Goal: Information Seeking & Learning: Learn about a topic

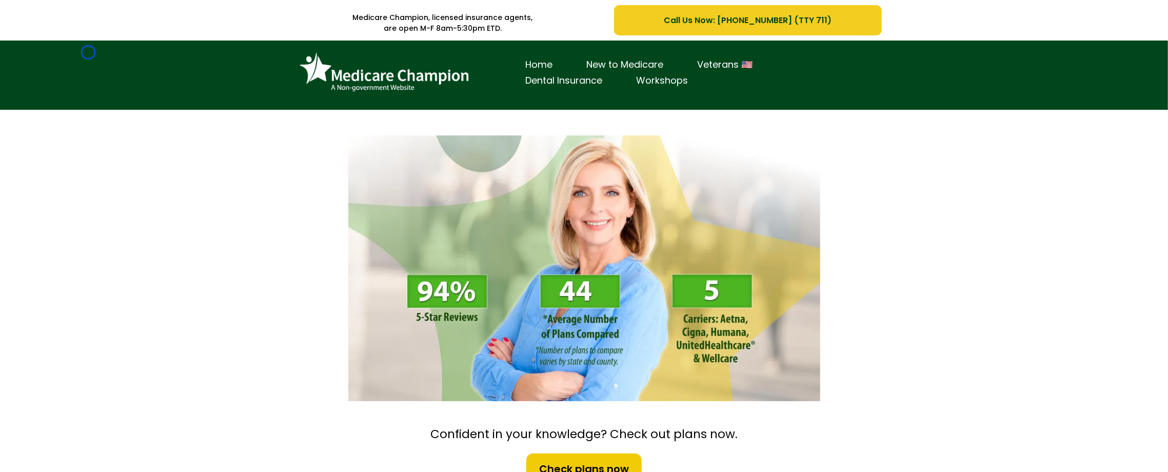
click at [88, 52] on div "Home New to Medicare Veterans 🇺🇸 Dental Insurance Workshops" at bounding box center [584, 75] width 1168 height 69
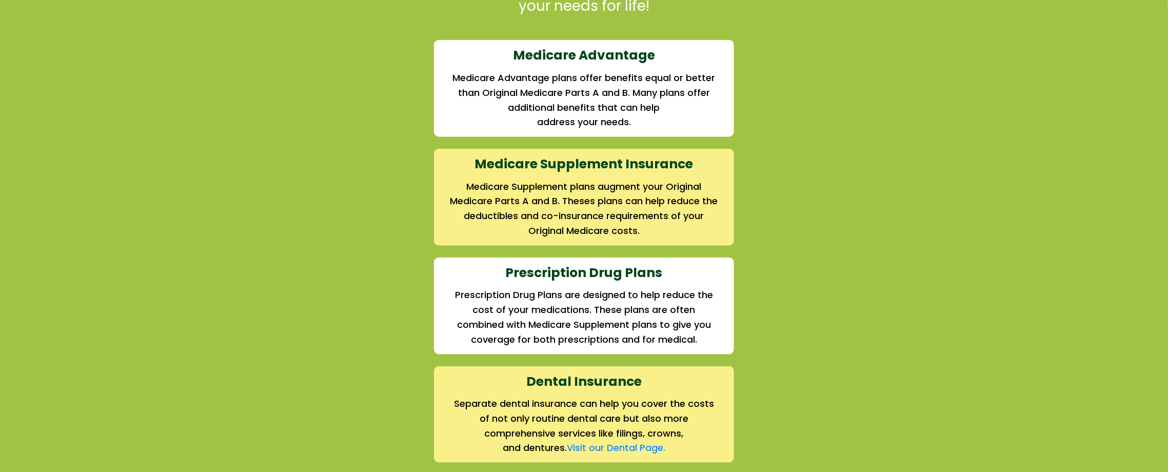
scroll to position [1054, 0]
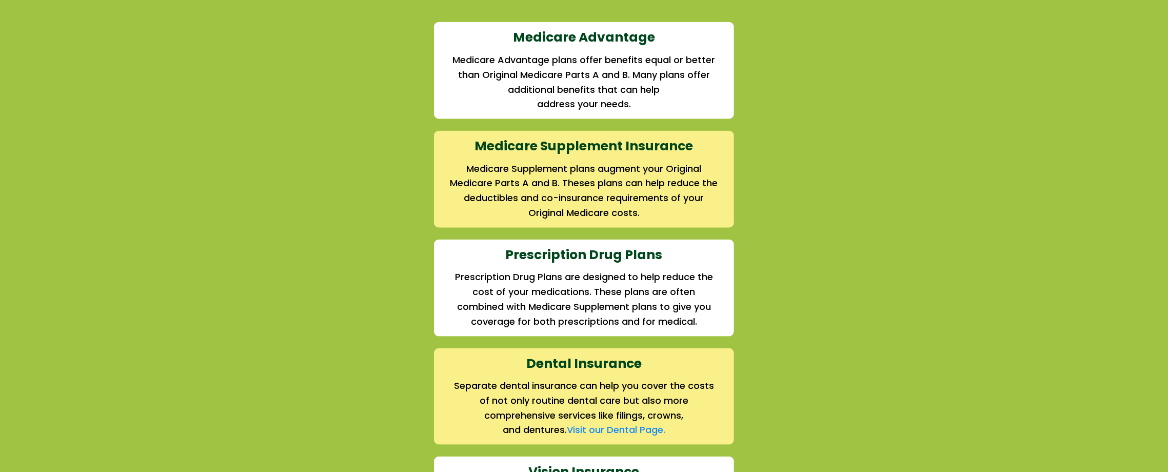
click at [88, 52] on div "We offer the full suite of options for Medicare recipients Every person has a u…" at bounding box center [584, 284] width 1168 height 796
click at [77, 87] on div "We offer the full suite of options for Medicare recipients Every person has a u…" at bounding box center [584, 284] width 1168 height 796
click at [53, 99] on div "We offer the full suite of options for Medicare recipients Every person has a u…" at bounding box center [584, 284] width 1168 height 796
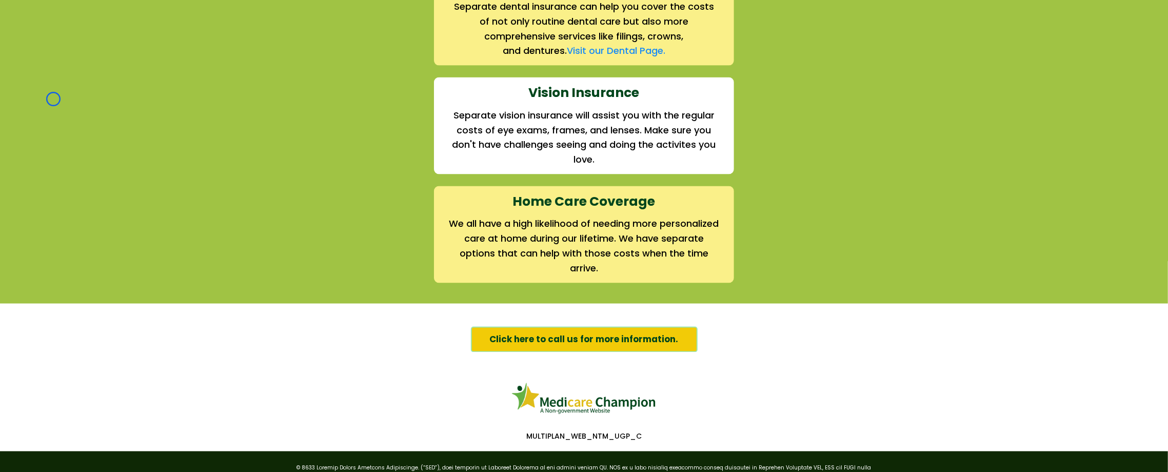
scroll to position [1451, 0]
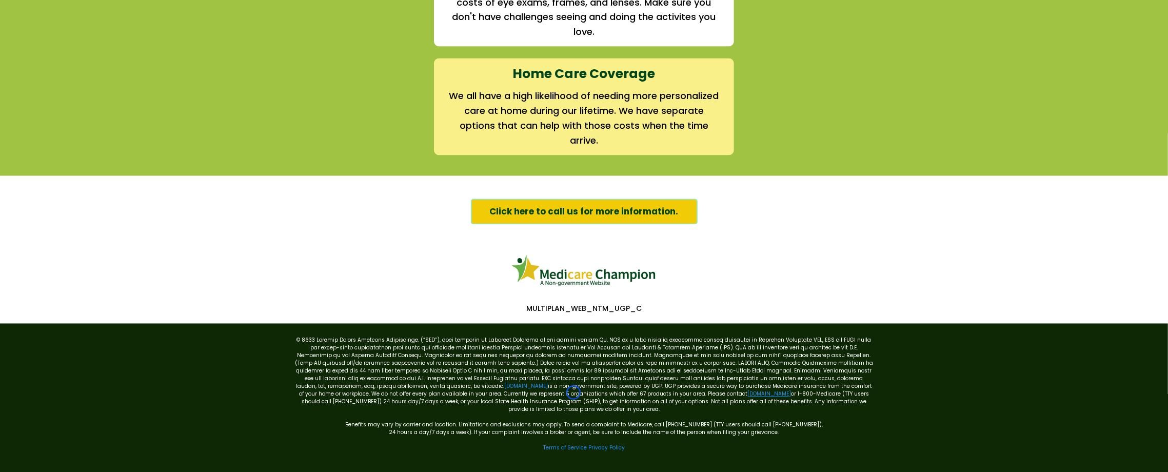
click at [747, 392] on link "[DOMAIN_NAME]" at bounding box center [769, 394] width 44 height 8
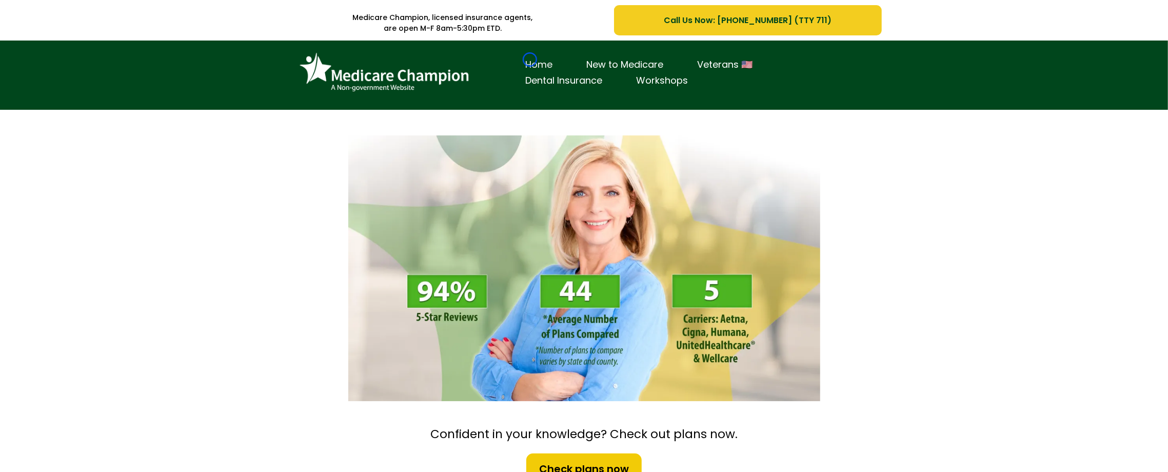
click at [530, 60] on link "Home" at bounding box center [539, 65] width 61 height 16
click at [52, 66] on div "Home New to Medicare Veterans 🇺🇸 Dental Insurance Workshops" at bounding box center [584, 75] width 1168 height 69
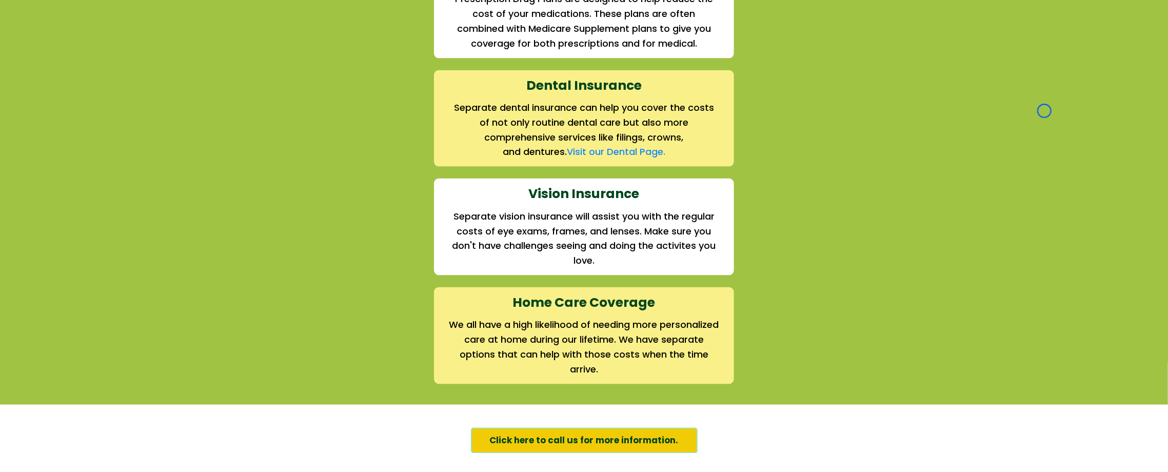
scroll to position [1351, 0]
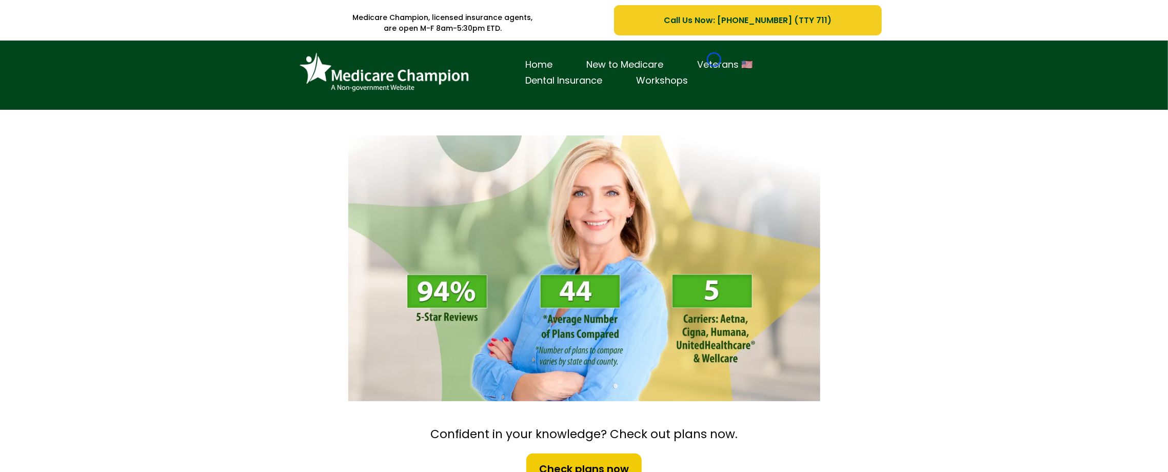
click at [714, 60] on link "Veterans 🇺🇸" at bounding box center [725, 65] width 89 height 16
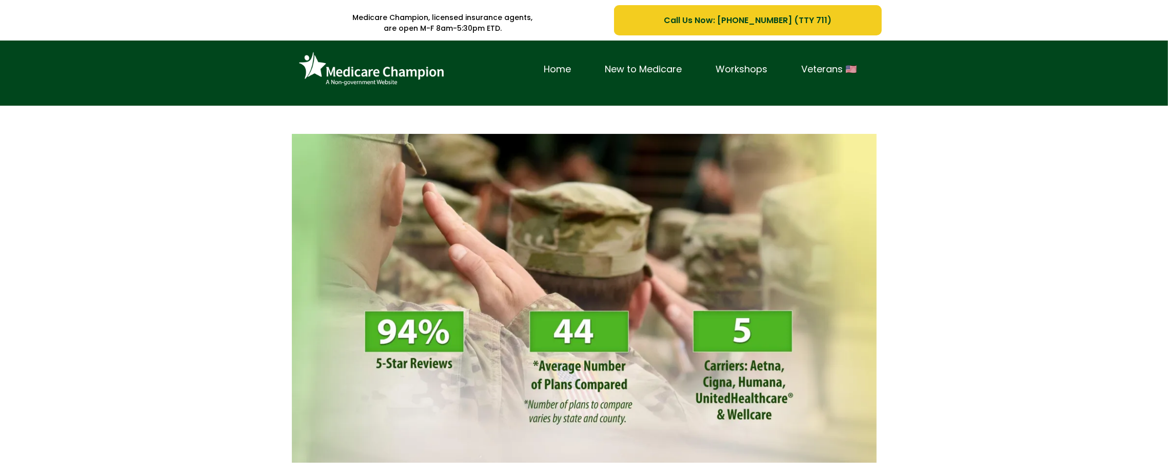
click at [714, 60] on div "Home New to Medicare Workshops Veterans 🇺🇸" at bounding box center [700, 69] width 347 height 42
click at [89, 62] on div "Home New to Medicare Workshops Veterans 🇺🇸" at bounding box center [584, 73] width 1168 height 65
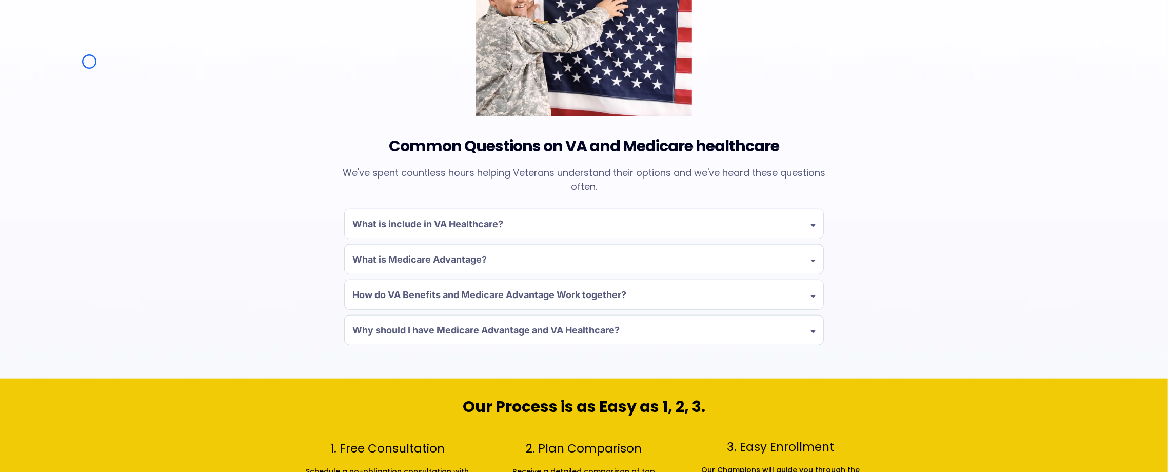
scroll to position [833, 0]
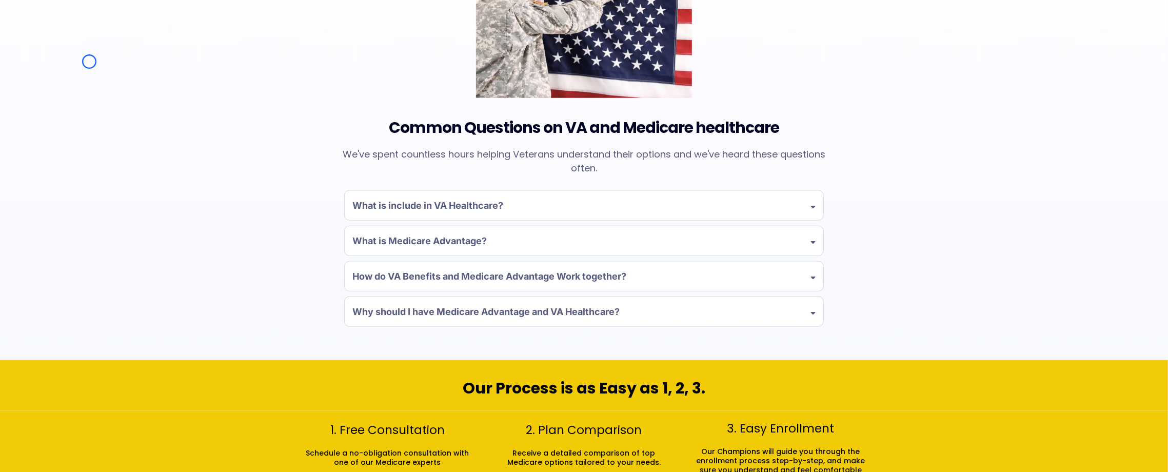
click at [89, 62] on div "Common Questions on VA and Medicare healthcare We've spent countless hours help…" at bounding box center [584, 142] width 1168 height 438
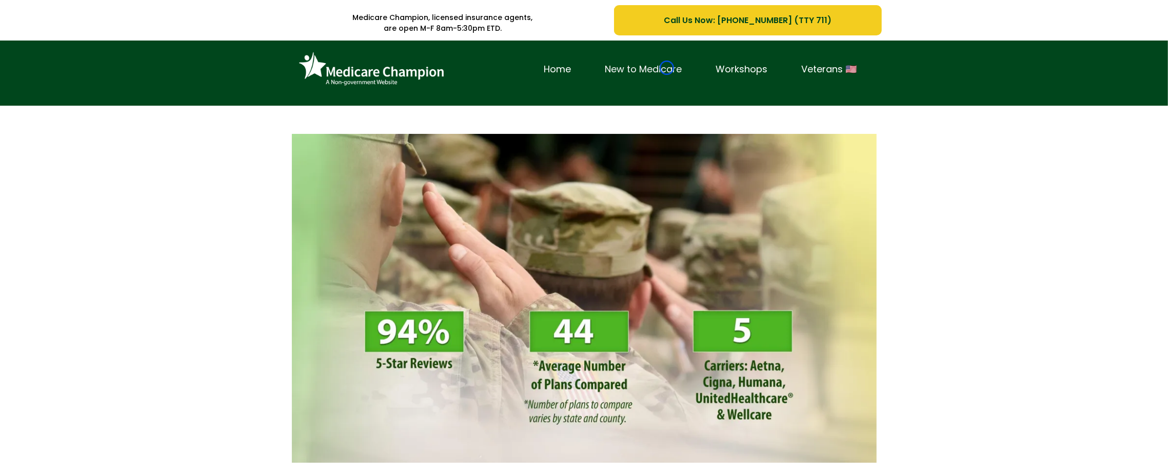
click at [667, 68] on link "New to Medicare" at bounding box center [643, 70] width 111 height 16
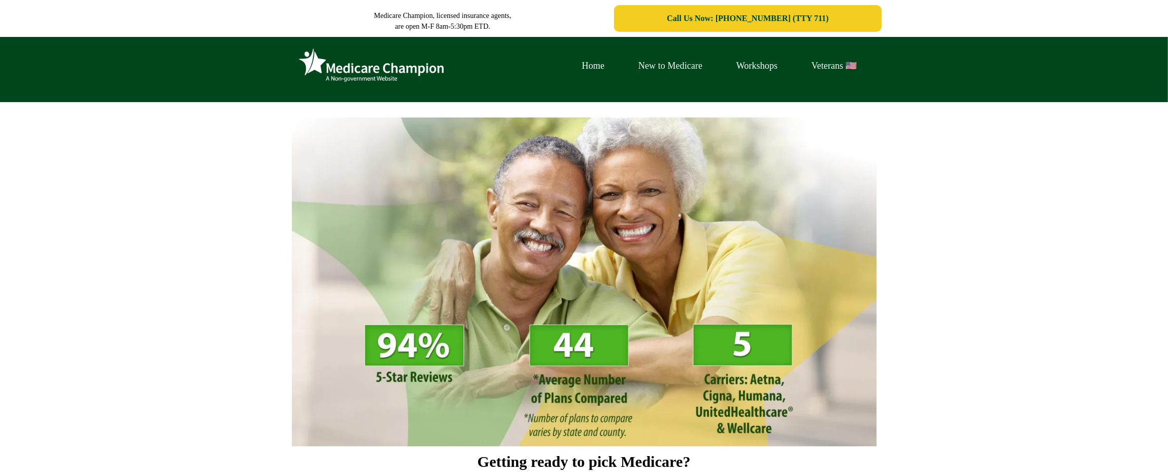
click at [667, 68] on link "New to Medicare" at bounding box center [671, 66] width 98 height 16
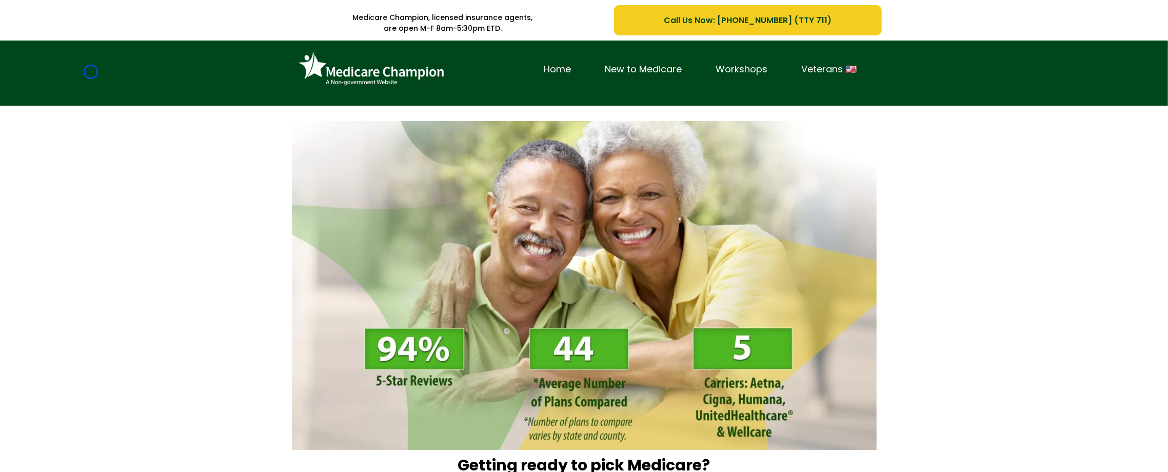
click at [91, 72] on div "Home New to Medicare Workshops Veterans 🇺🇸" at bounding box center [584, 73] width 1168 height 65
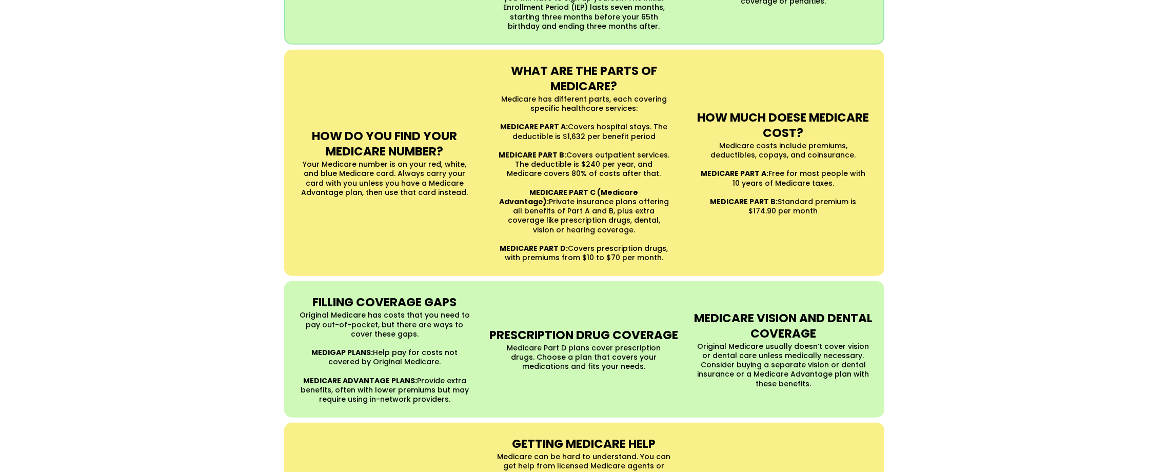
scroll to position [897, 0]
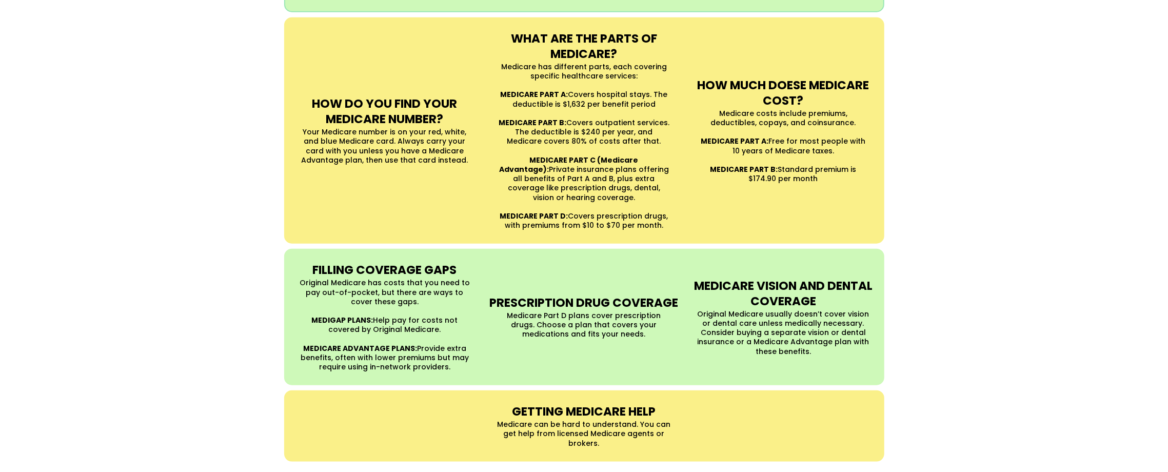
click at [91, 72] on div "UNDERSTANDING MEDICARE Medicare is a Federal health insurance program for peopl…" at bounding box center [584, 89] width 1168 height 766
